Goal: Task Accomplishment & Management: Complete application form

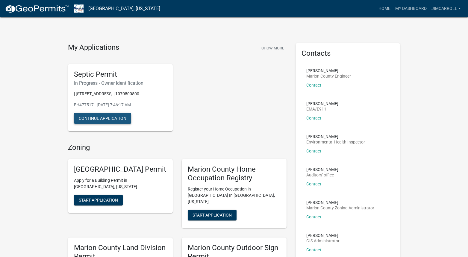
click at [96, 117] on button "Continue Application" at bounding box center [102, 118] width 57 height 11
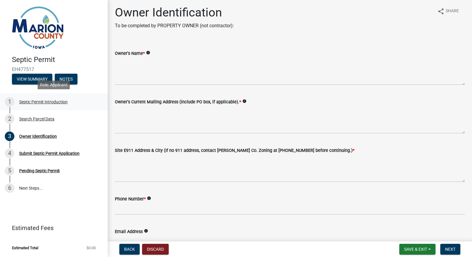
click at [47, 100] on div "Septic Permit Introduction" at bounding box center [43, 102] width 48 height 4
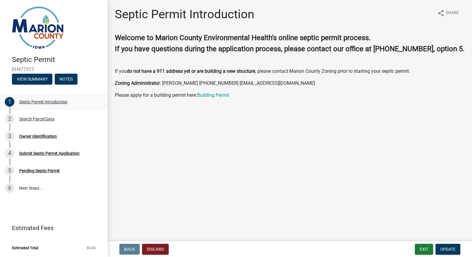
click at [45, 101] on div "Septic Permit Introduction" at bounding box center [43, 102] width 48 height 4
click at [32, 77] on button "View Summary" at bounding box center [32, 79] width 40 height 11
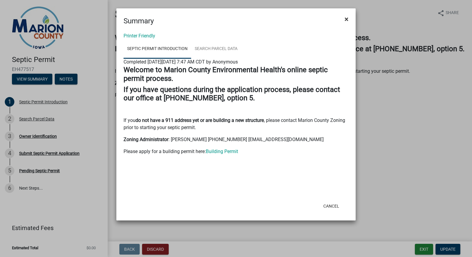
click at [346, 18] on span "×" at bounding box center [347, 19] width 4 height 8
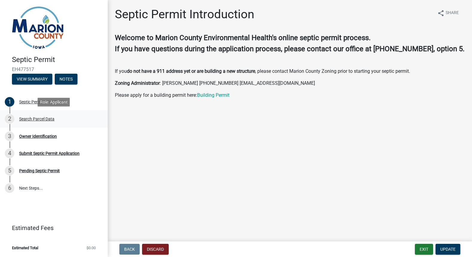
click at [40, 119] on div "Search Parcel Data" at bounding box center [36, 119] width 35 height 4
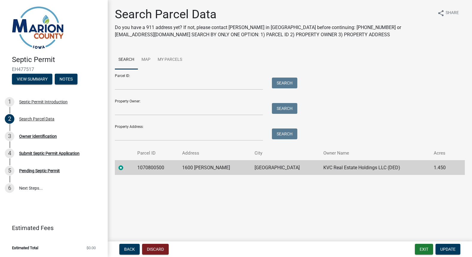
click at [208, 167] on td "1600 [PERSON_NAME]" at bounding box center [215, 167] width 72 height 15
click at [362, 168] on td "KVC Real Estate Holdings LLC (DED)" at bounding box center [375, 167] width 110 height 15
click at [447, 246] on button "Update" at bounding box center [448, 248] width 25 height 11
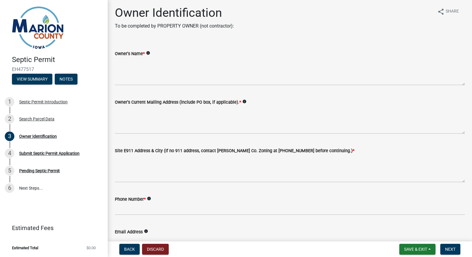
scroll to position [2, 0]
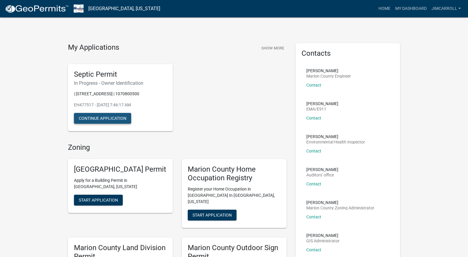
click at [108, 119] on button "Continue Application" at bounding box center [102, 118] width 57 height 11
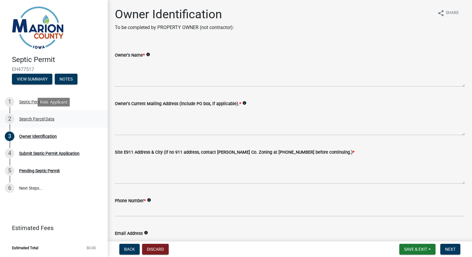
click at [39, 118] on div "Search Parcel Data" at bounding box center [36, 119] width 35 height 4
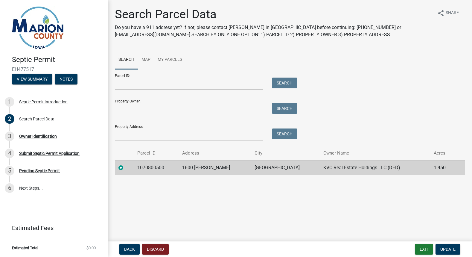
click at [165, 167] on td "1070800500" at bounding box center [156, 167] width 45 height 15
click at [145, 168] on td "1070800500" at bounding box center [156, 167] width 45 height 15
click at [56, 132] on div "3 Owner Identification" at bounding box center [51, 136] width 93 height 10
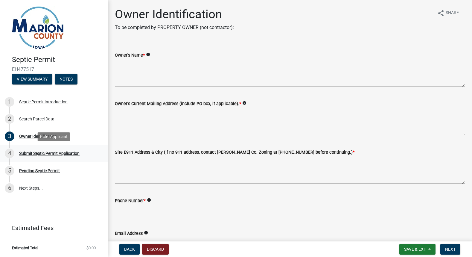
click at [59, 152] on div "Submit Septic Permit Application" at bounding box center [49, 153] width 60 height 4
click at [63, 153] on div "Submit Septic Permit Application" at bounding box center [49, 153] width 60 height 4
click at [43, 152] on div "Submit Septic Permit Application" at bounding box center [49, 153] width 60 height 4
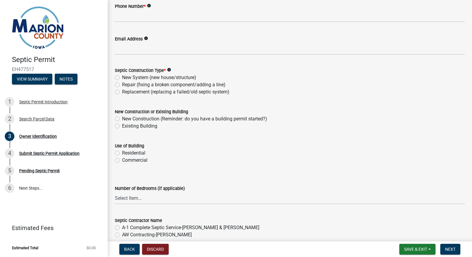
scroll to position [200, 0]
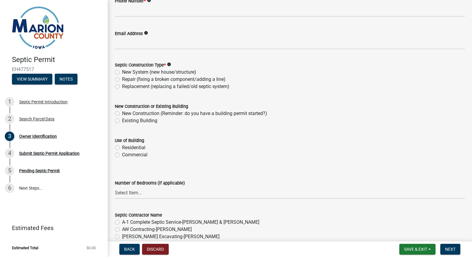
click at [122, 156] on label "Commercial" at bounding box center [134, 154] width 25 height 7
click at [122, 155] on input "Commercial" at bounding box center [124, 153] width 4 height 4
radio input "true"
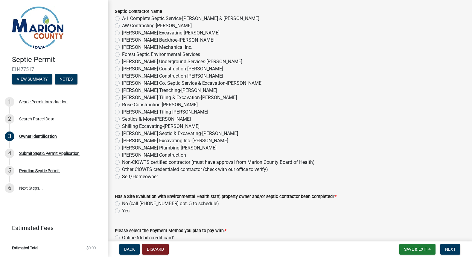
scroll to position [400, 0]
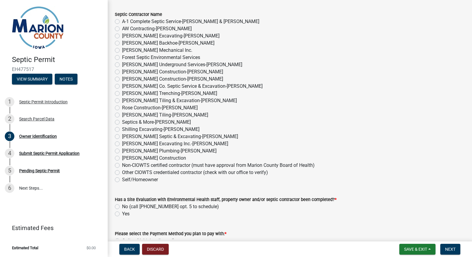
click at [122, 171] on label "Other CIOWTS credentialed contractor (check with our office to verify)" at bounding box center [195, 172] width 146 height 7
click at [122, 171] on input "Other CIOWTS credentialed contractor (check with our office to verify)" at bounding box center [124, 171] width 4 height 4
radio input "true"
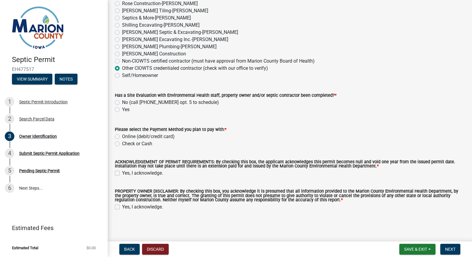
scroll to position [0, 0]
click at [122, 109] on label "Yes" at bounding box center [125, 109] width 7 height 7
click at [122, 109] on input "Yes" at bounding box center [124, 108] width 4 height 4
radio input "true"
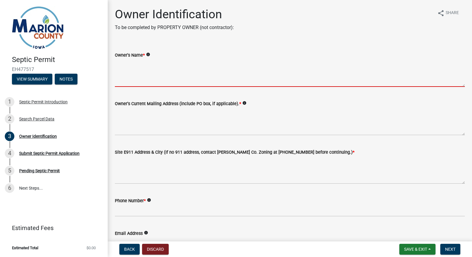
click at [169, 63] on textarea "Owner's Name *" at bounding box center [290, 73] width 350 height 28
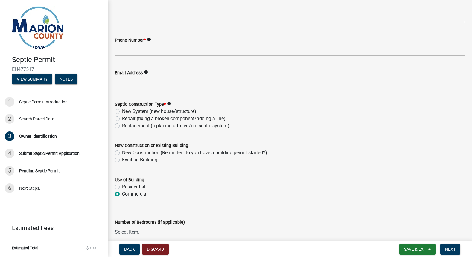
scroll to position [162, 0]
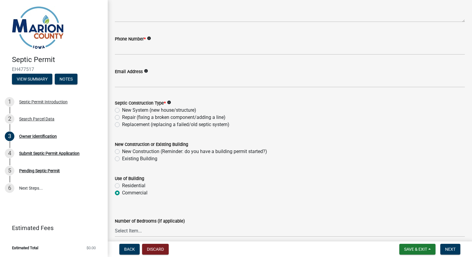
click at [116, 108] on div "Septic Construction Type * info New System (new house/structure) Repair (fixing…" at bounding box center [290, 113] width 350 height 29
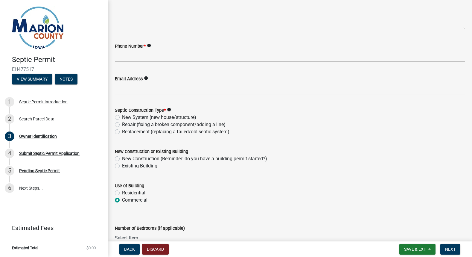
click at [122, 117] on label "New System (new house/structure)" at bounding box center [159, 117] width 74 height 7
click at [122, 117] on input "New System (new house/structure)" at bounding box center [124, 116] width 4 height 4
radio input "true"
click at [122, 157] on label "New Construction (Reminder: do you have a building permit started?)" at bounding box center [194, 158] width 145 height 7
click at [122, 157] on input "New Construction (Reminder: do you have a building permit started?)" at bounding box center [124, 157] width 4 height 4
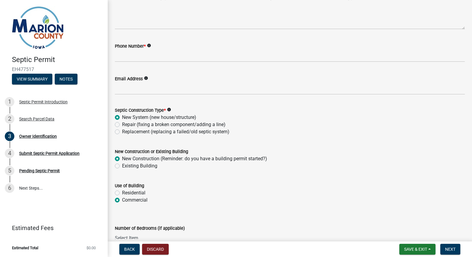
radio input "true"
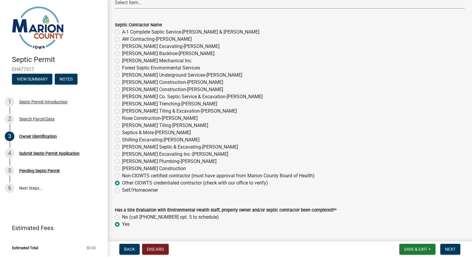
scroll to position [396, 0]
click at [122, 182] on label "Other CIOWTS credentialed contractor (check with our office to verify)" at bounding box center [195, 183] width 146 height 7
click at [122, 182] on input "Other CIOWTS credentialed contractor (check with our office to verify)" at bounding box center [124, 182] width 4 height 4
click at [122, 182] on label "Other CIOWTS credentialed contractor (check with our office to verify)" at bounding box center [195, 183] width 146 height 7
click at [122, 182] on input "Other CIOWTS credentialed contractor (check with our office to verify)" at bounding box center [124, 182] width 4 height 4
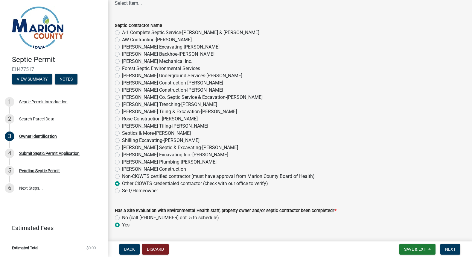
click at [165, 188] on div "Self/Homeowner" at bounding box center [290, 190] width 350 height 7
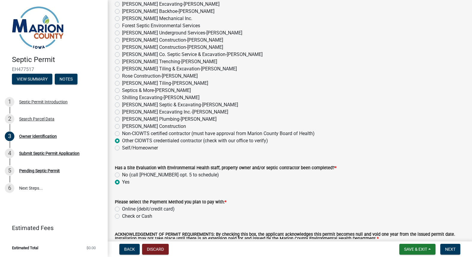
scroll to position [477, 0]
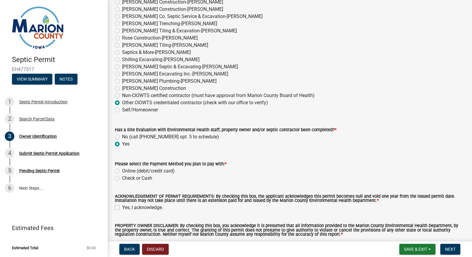
click at [122, 137] on label "No (call [PHONE_NUMBER] opt. 5 to schedule)" at bounding box center [170, 136] width 97 height 7
click at [122, 137] on input "No (call [PHONE_NUMBER] opt. 5 to schedule)" at bounding box center [124, 135] width 4 height 4
radio input "true"
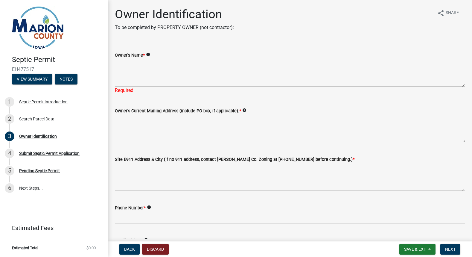
scroll to position [0, 0]
